Goal: Navigation & Orientation: Find specific page/section

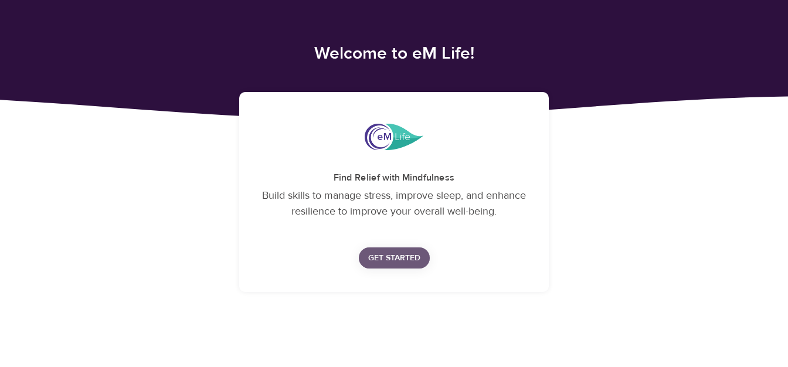
click at [386, 261] on span "Get Started" at bounding box center [394, 258] width 52 height 15
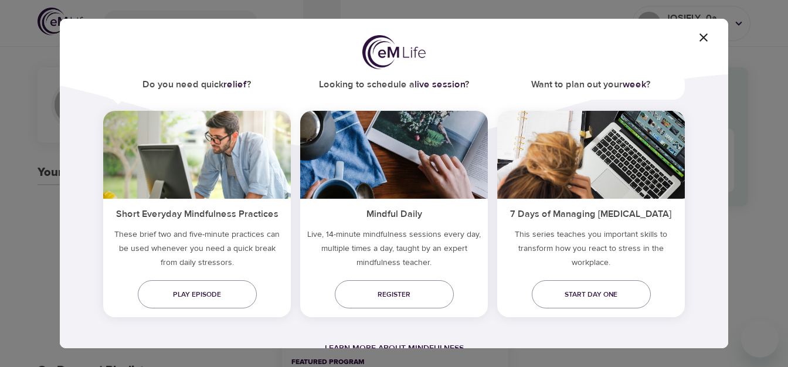
scroll to position [80, 0]
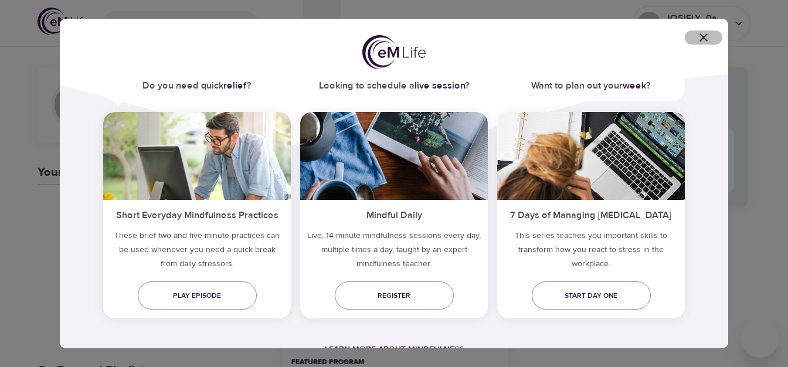
click at [700, 36] on icon "button" at bounding box center [703, 37] width 14 height 14
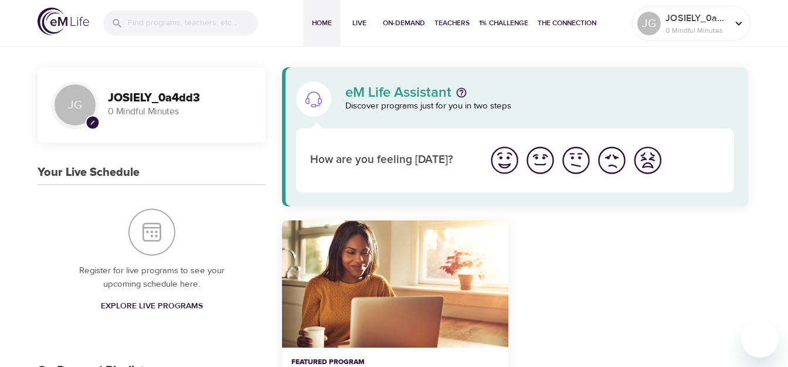
click at [535, 164] on img "I'm feeling good" at bounding box center [540, 160] width 32 height 32
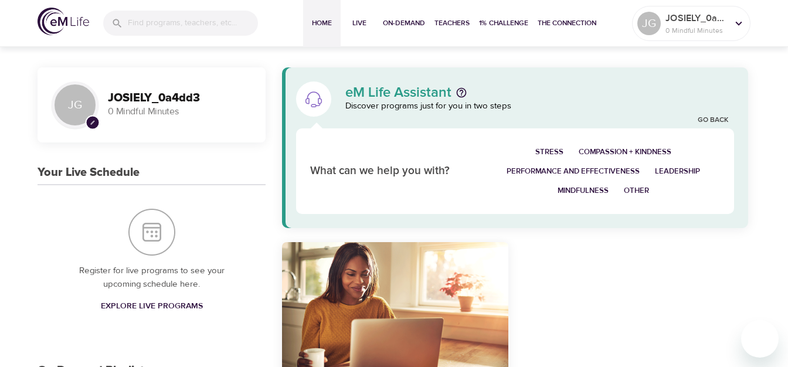
scroll to position [0, 0]
click at [703, 25] on p "0 Mindful Minutes" at bounding box center [696, 30] width 62 height 11
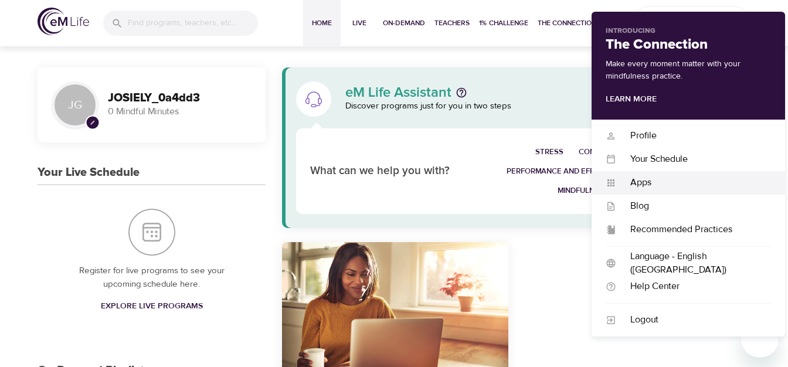
click at [645, 185] on div "Apps" at bounding box center [693, 182] width 155 height 13
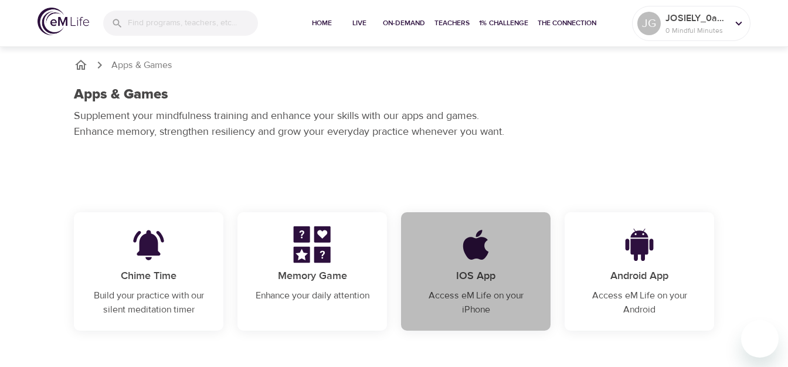
click at [482, 312] on p "Access eM Life on your iPhone" at bounding box center [475, 302] width 121 height 28
